Goal: Task Accomplishment & Management: Use online tool/utility

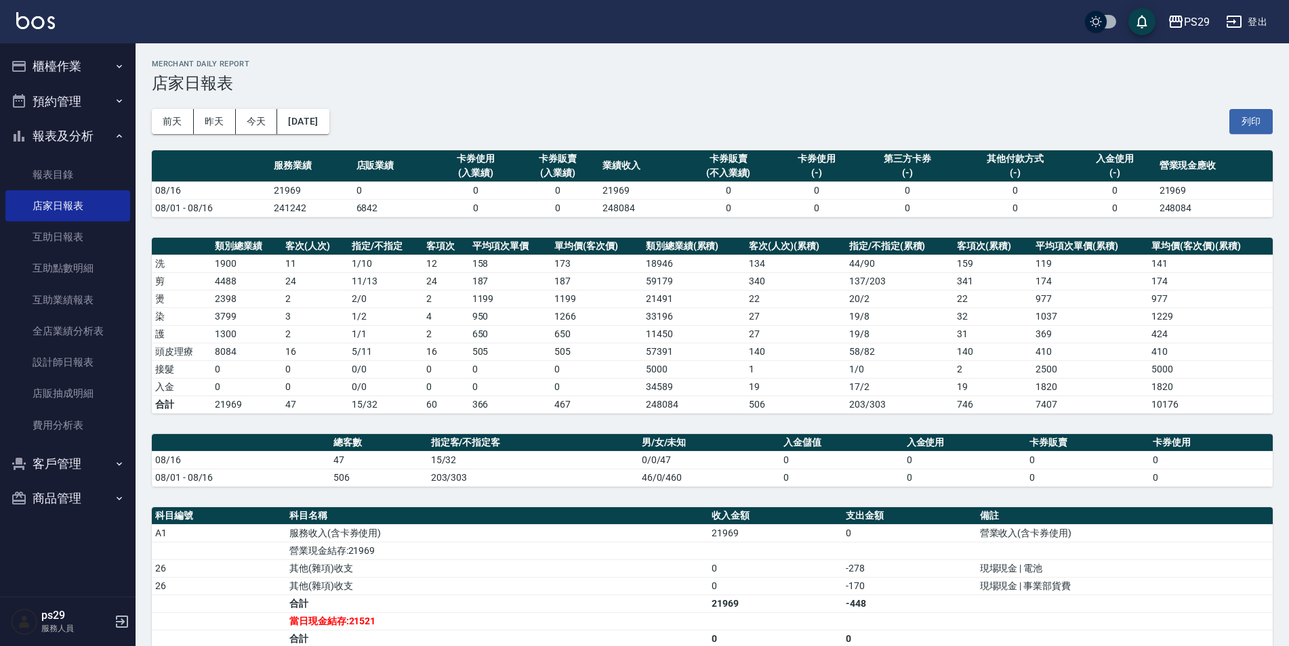
scroll to position [129, 0]
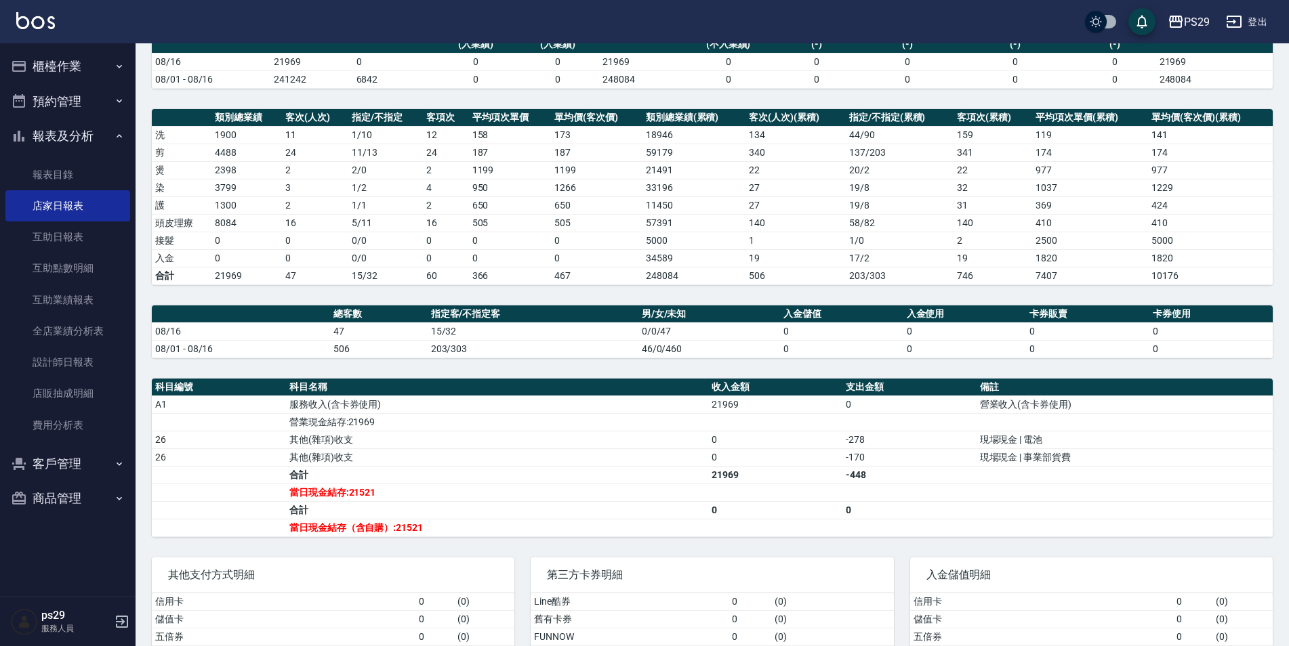
click at [41, 13] on img at bounding box center [35, 20] width 39 height 17
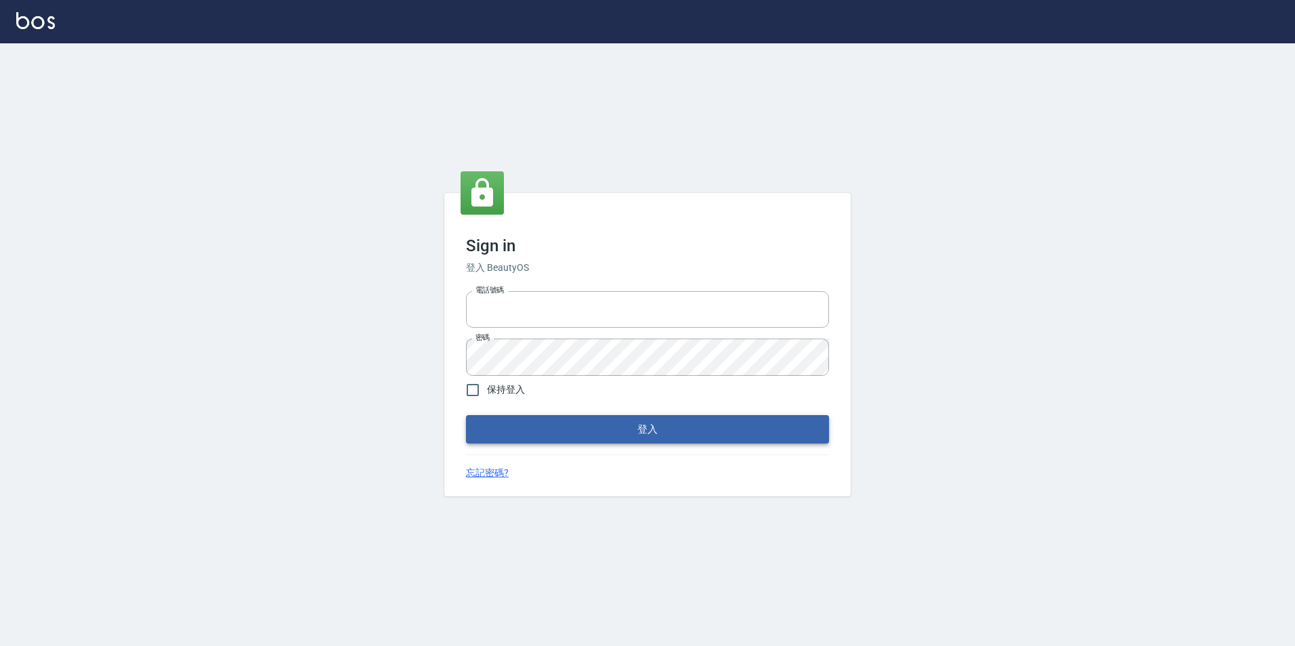
type input "0422269797"
click at [703, 431] on button "登入" at bounding box center [647, 429] width 363 height 28
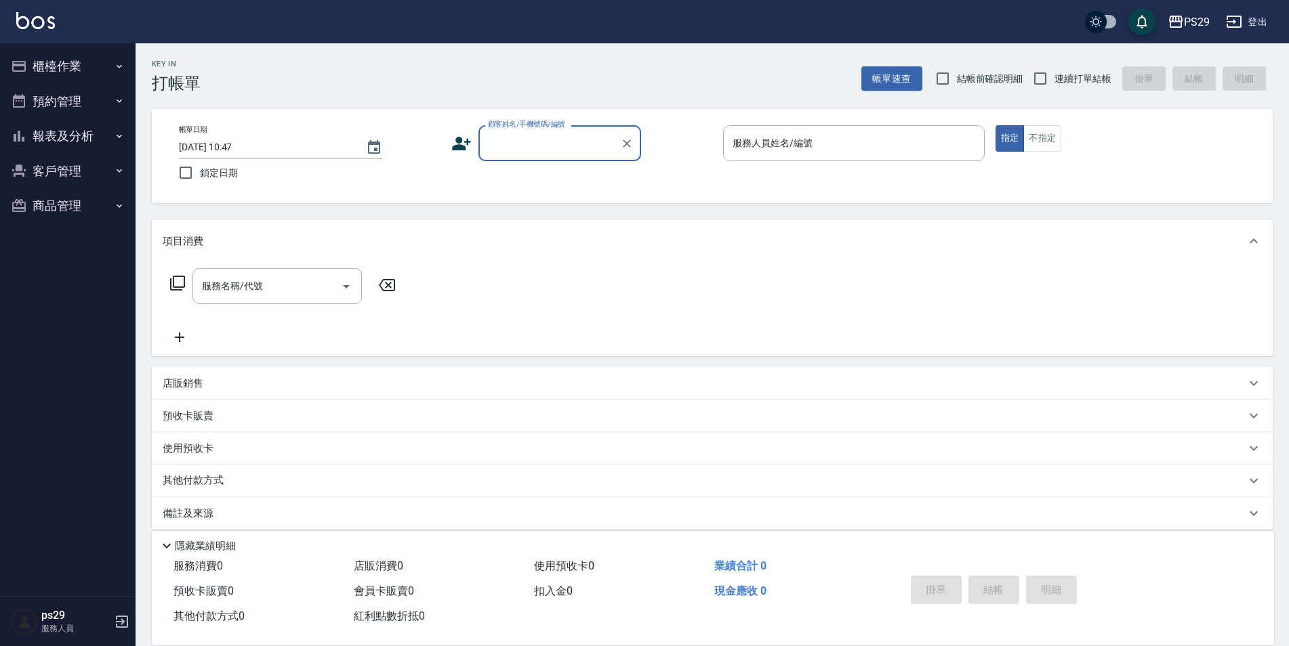
click at [18, 21] on img at bounding box center [35, 20] width 39 height 17
click at [27, 20] on img at bounding box center [35, 20] width 39 height 17
click at [27, 16] on img at bounding box center [35, 20] width 39 height 17
